Goal: Information Seeking & Learning: Understand process/instructions

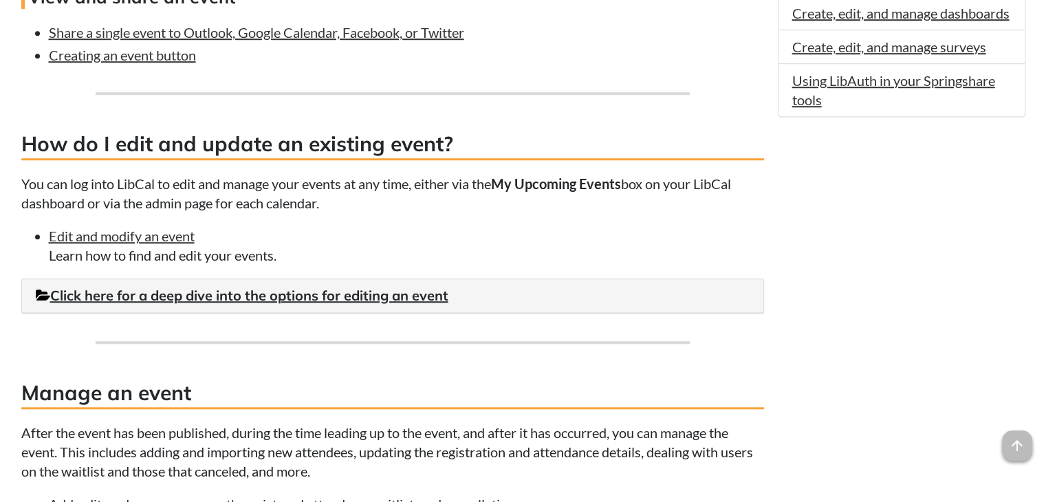
scroll to position [1033, 0]
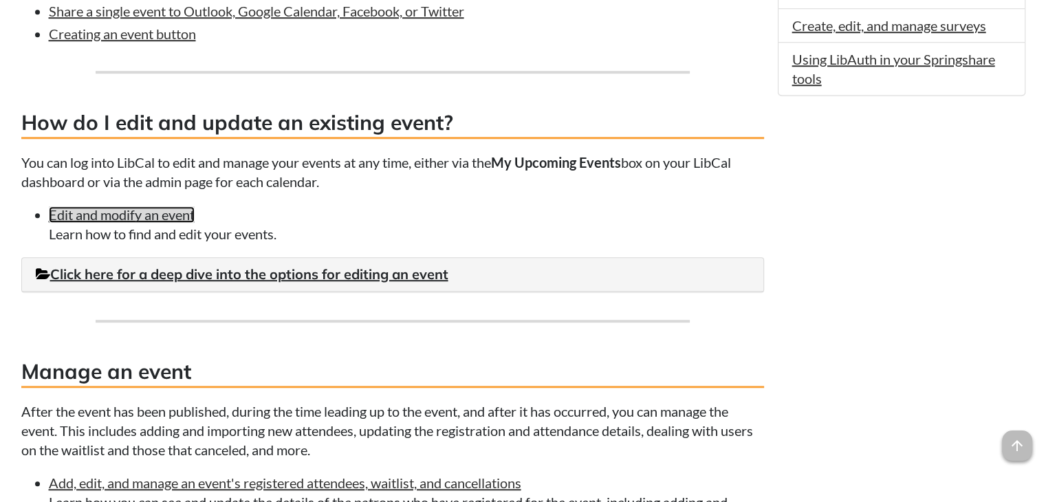
click at [124, 217] on link "Edit and modify an event" at bounding box center [122, 214] width 146 height 17
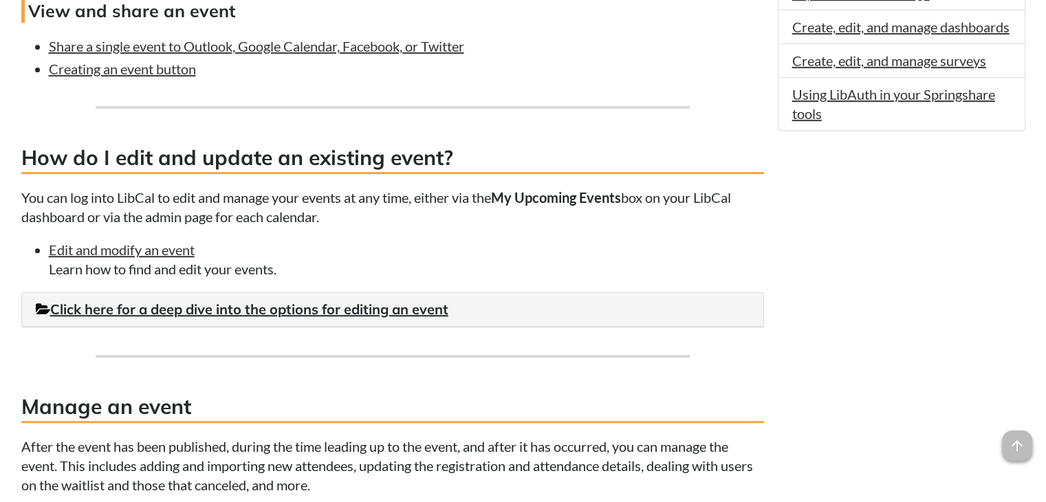
scroll to position [1031, 0]
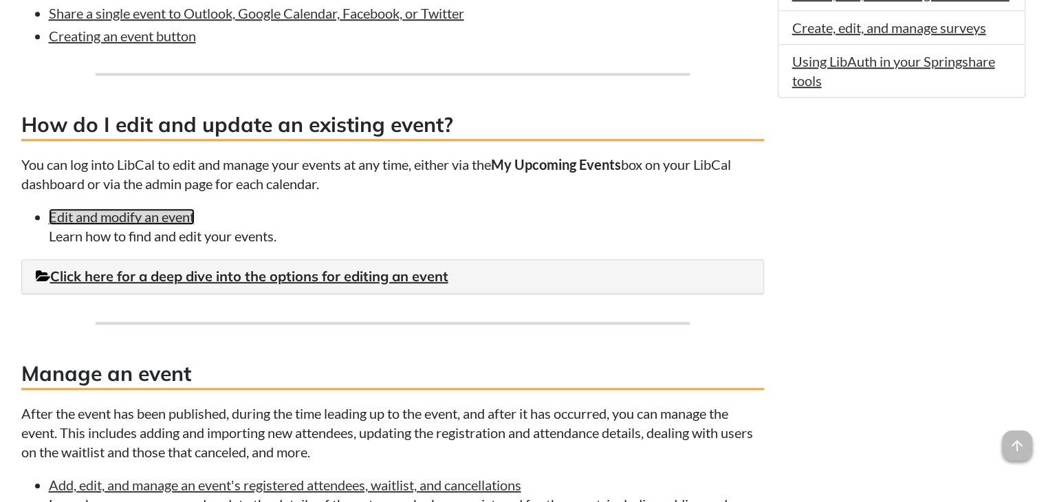
click at [129, 219] on link "Edit and modify an event" at bounding box center [122, 216] width 146 height 17
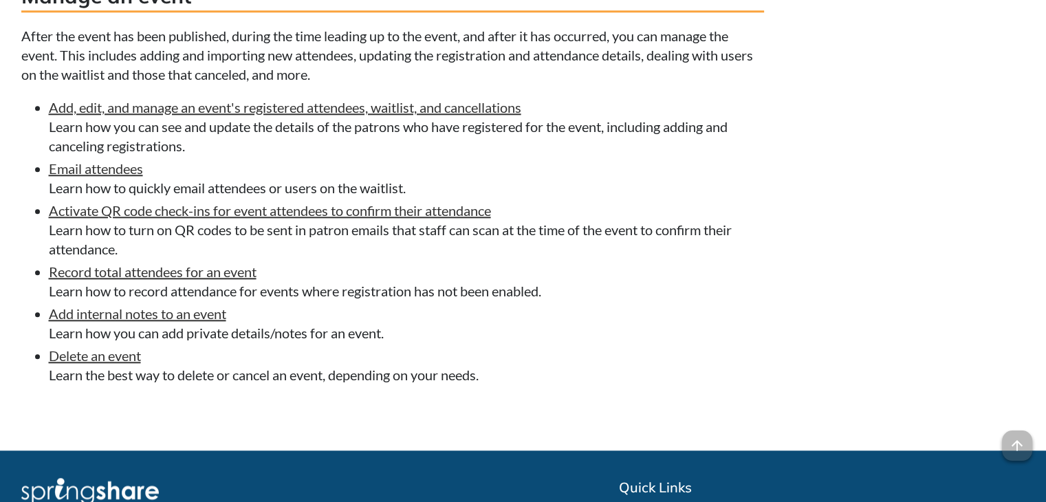
scroll to position [1581, 0]
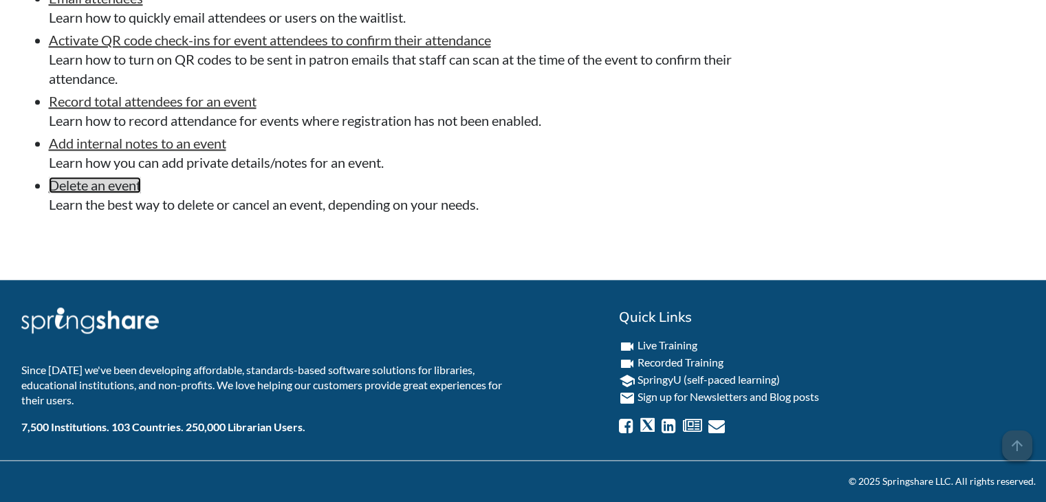
click at [117, 191] on link "Delete an event" at bounding box center [95, 185] width 92 height 17
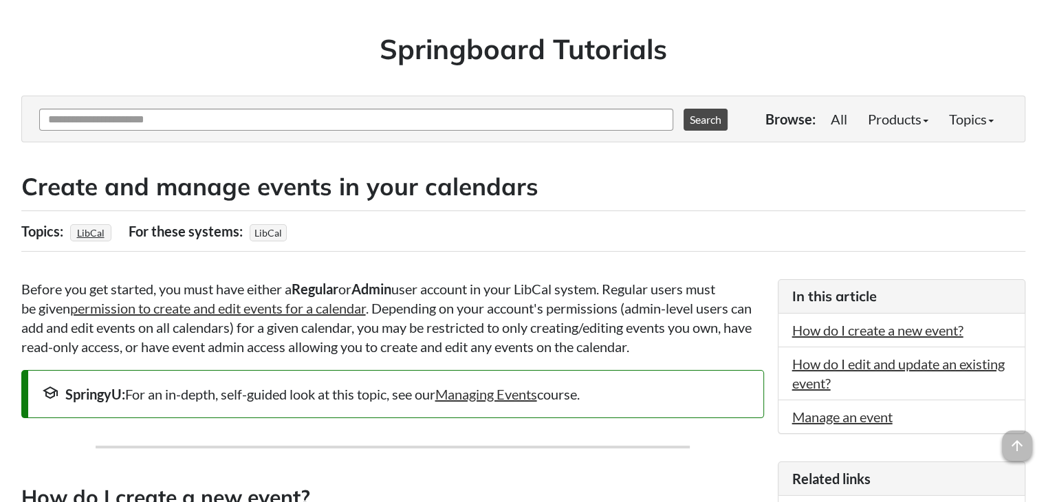
scroll to position [69, 0]
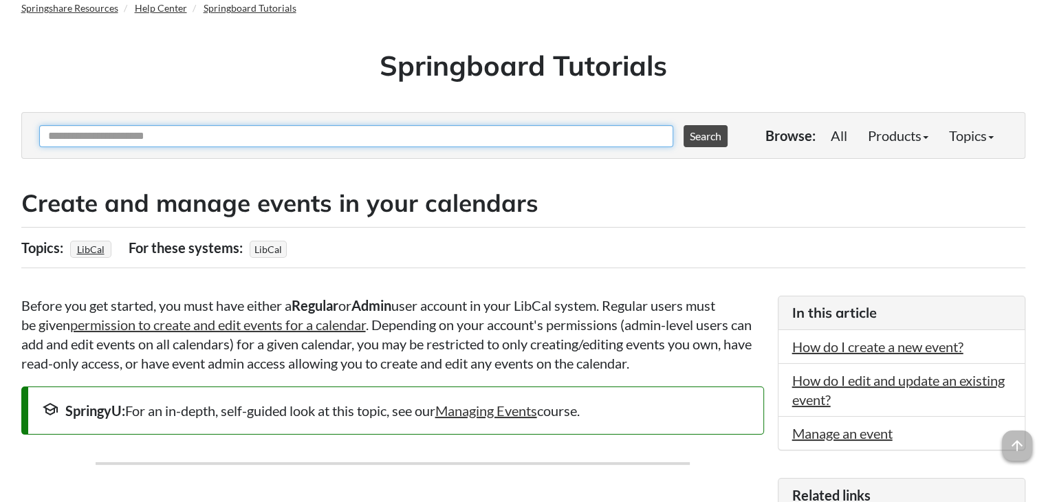
click at [217, 133] on input "Ask Another Question" at bounding box center [356, 136] width 634 height 22
type input "**********"
click at [683, 125] on button "Search" at bounding box center [705, 136] width 44 height 22
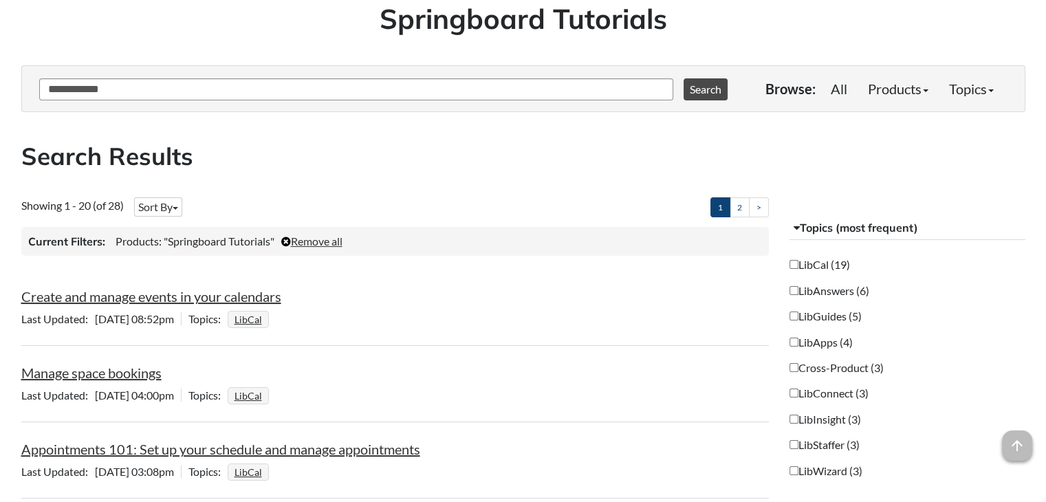
scroll to position [206, 0]
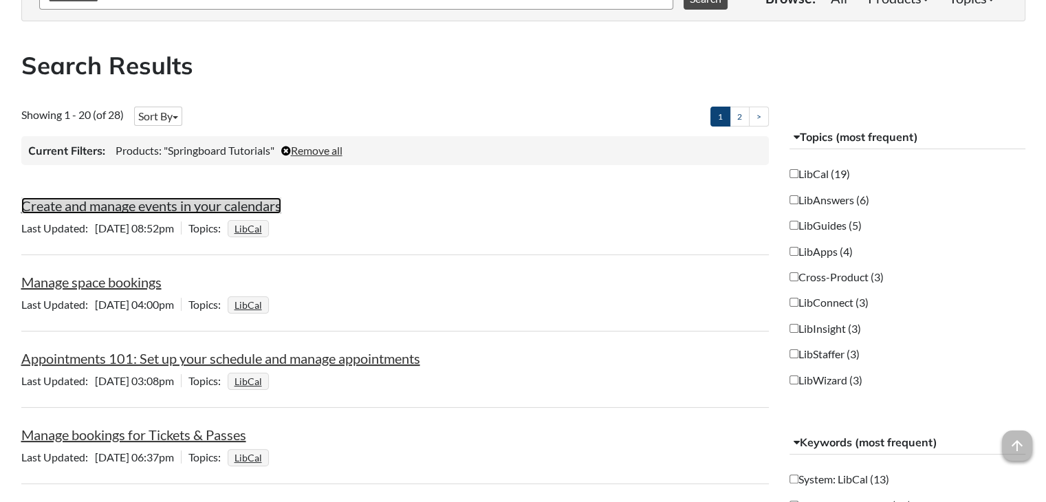
click at [208, 212] on link "Create and manage events in your calendars" at bounding box center [151, 205] width 260 height 17
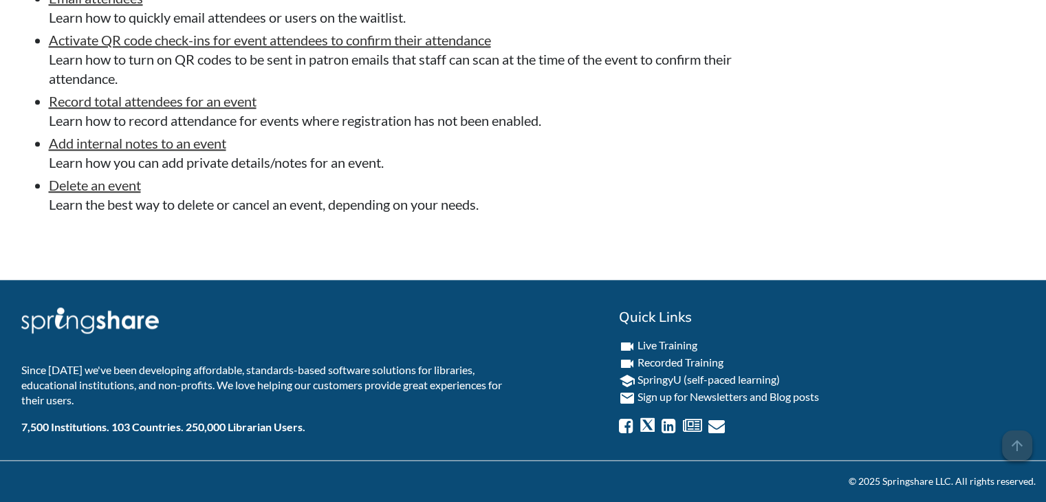
scroll to position [1585, 0]
click at [124, 188] on link "Delete an event" at bounding box center [95, 185] width 92 height 17
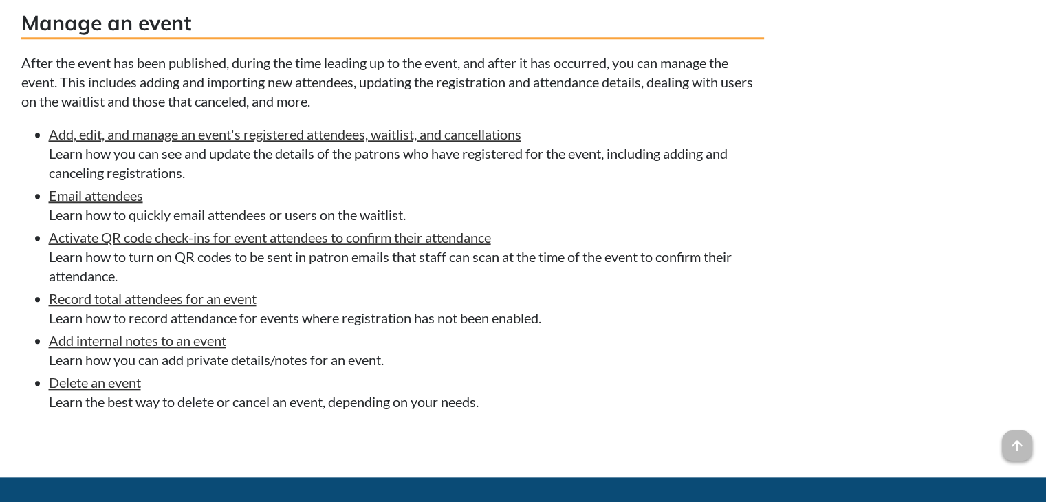
scroll to position [1379, 0]
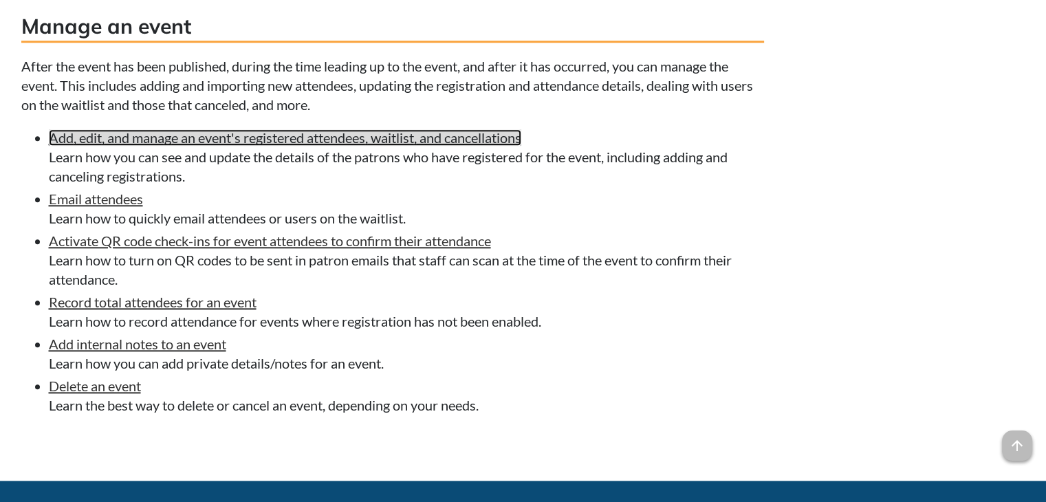
click at [322, 139] on link "Add, edit, and manage an event's registered attendees, waitlist, and cancellati…" at bounding box center [285, 137] width 472 height 17
